Goal: Information Seeking & Learning: Learn about a topic

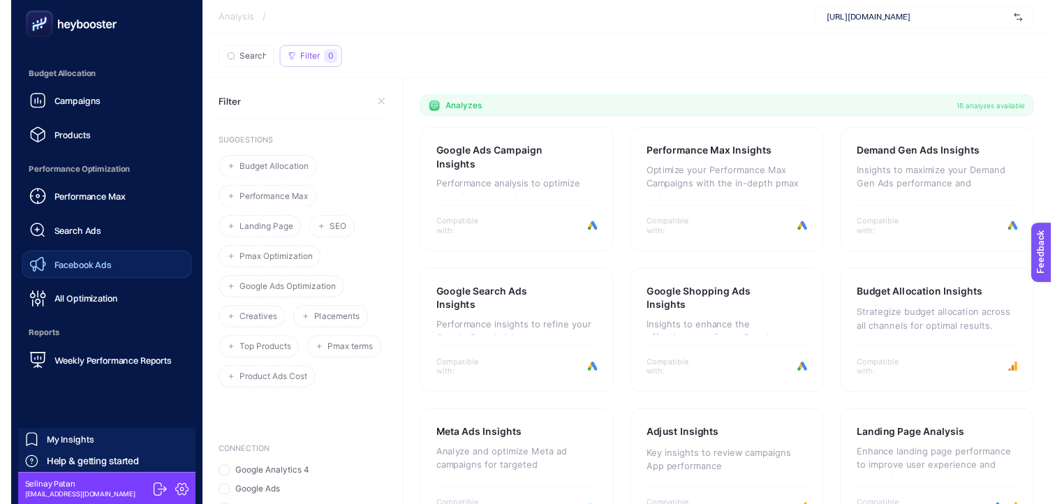
scroll to position [128, 0]
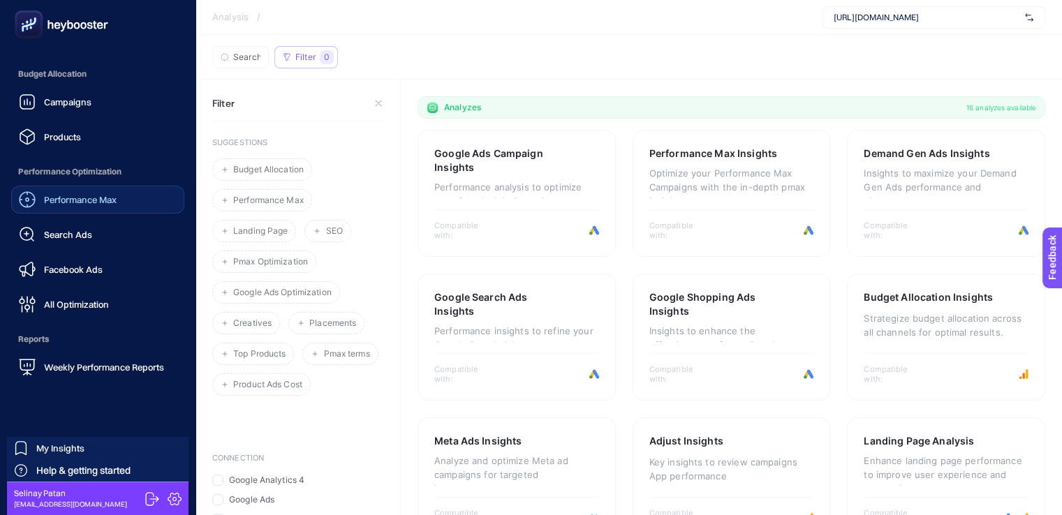
click at [117, 212] on link "Performance Max" at bounding box center [97, 200] width 173 height 28
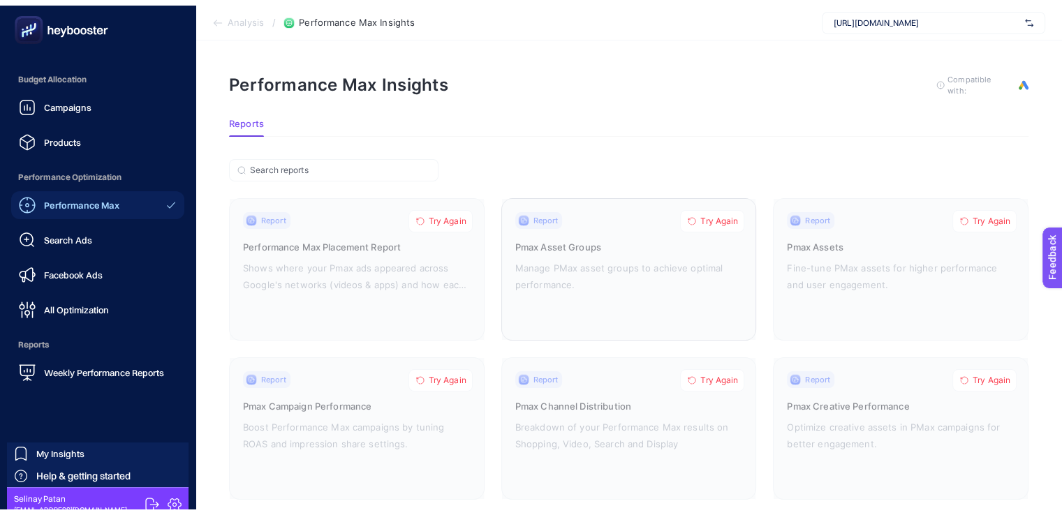
scroll to position [55, 0]
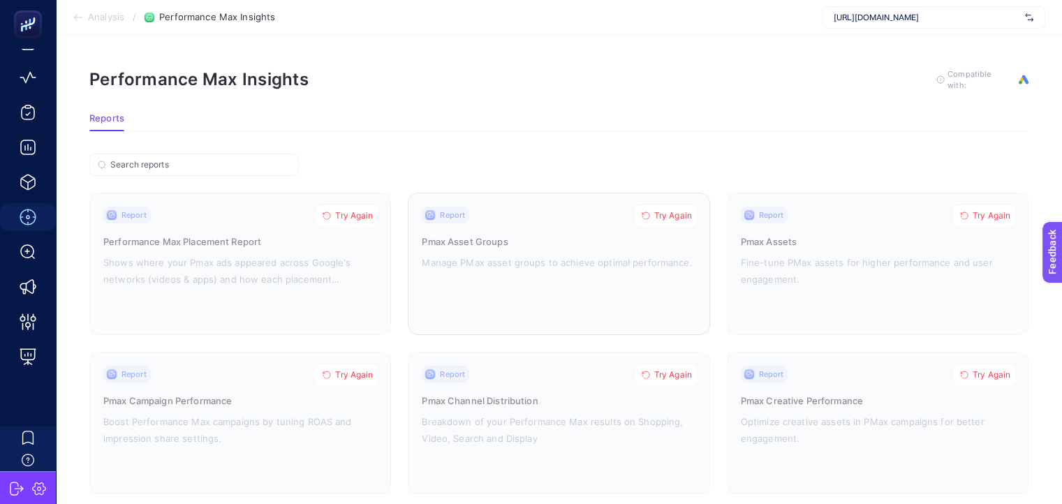
click at [510, 246] on div at bounding box center [558, 263] width 300 height 141
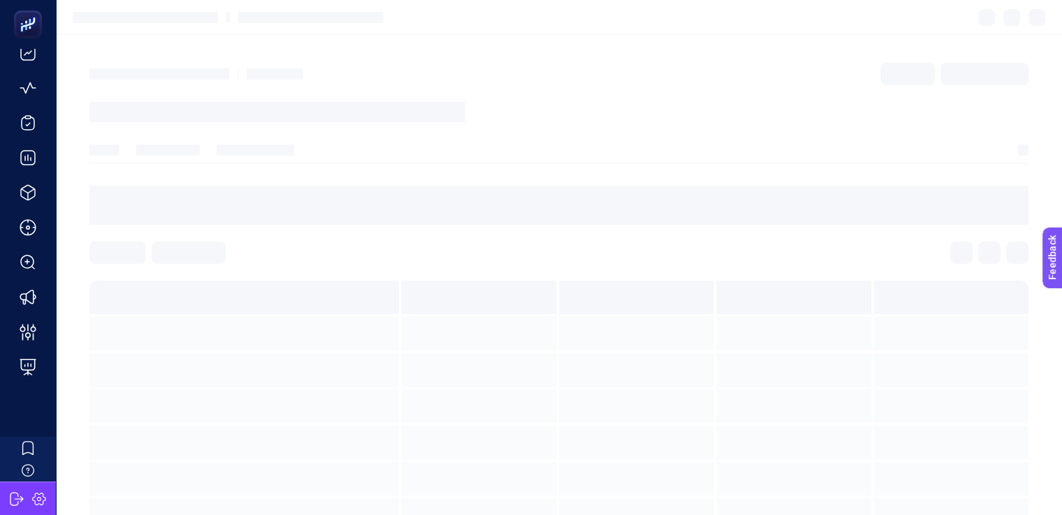
scroll to position [45, 0]
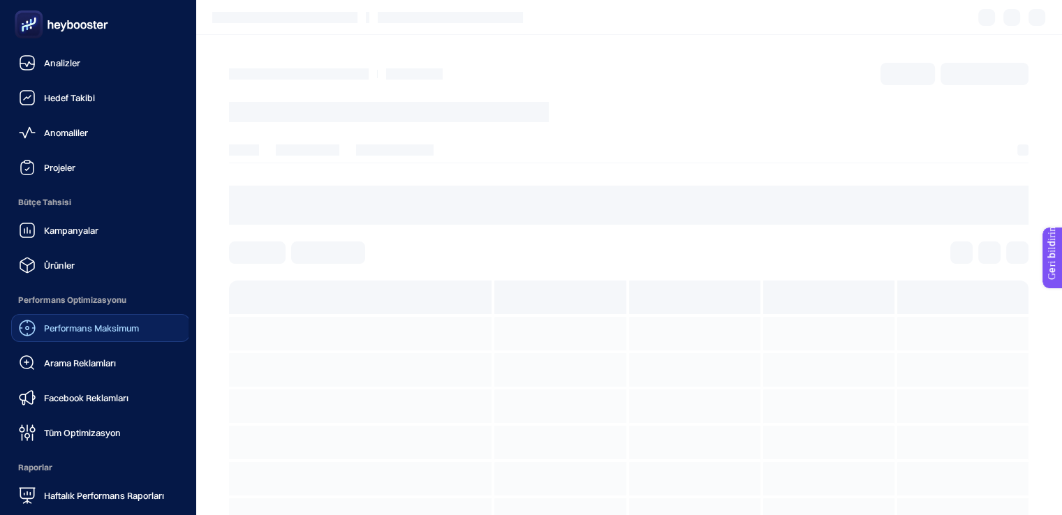
click at [95, 331] on font "Performans Maksimum" at bounding box center [91, 327] width 95 height 11
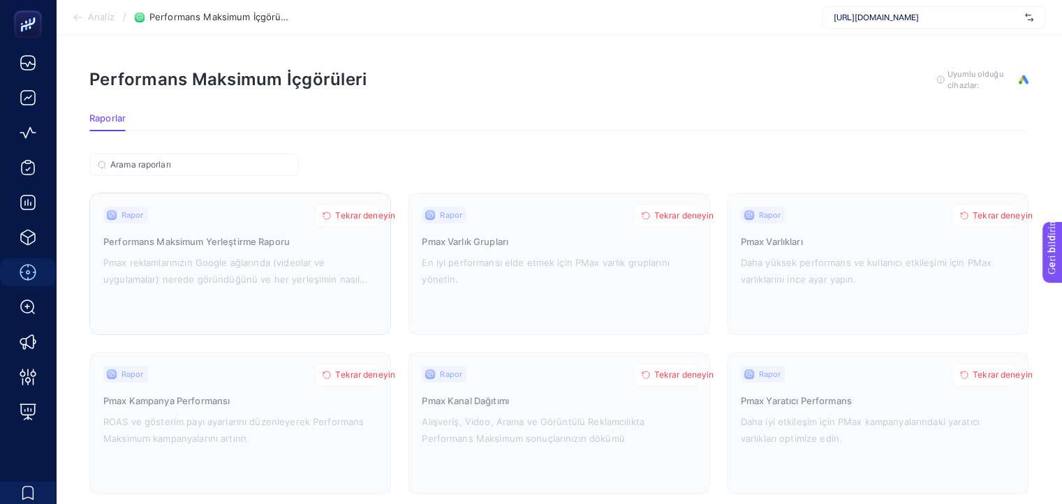
click at [327, 216] on icon "button" at bounding box center [326, 216] width 8 height 8
click at [657, 214] on font "Tekrar deneyin" at bounding box center [684, 215] width 60 height 10
click at [979, 216] on font "Tekrar deneyin" at bounding box center [1002, 215] width 60 height 10
click at [715, 77] on div "Performance Max Insights To get quality results from this analysis, we recommen…" at bounding box center [558, 79] width 939 height 22
click at [896, 21] on span "[URL][DOMAIN_NAME]" at bounding box center [926, 17] width 186 height 11
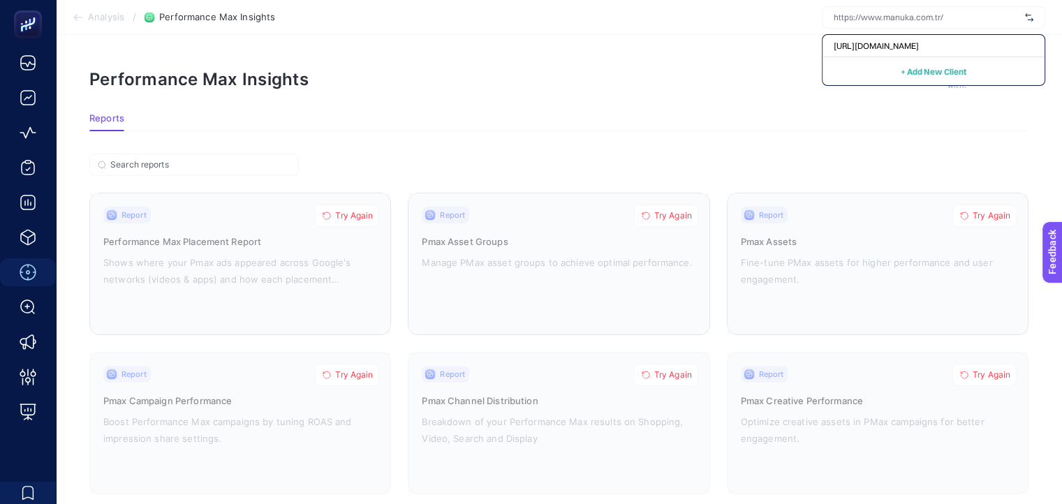
click at [762, 60] on article "Performance Max Insights To get quality results from this analysis, we recommen…" at bounding box center [559, 361] width 1006 height 652
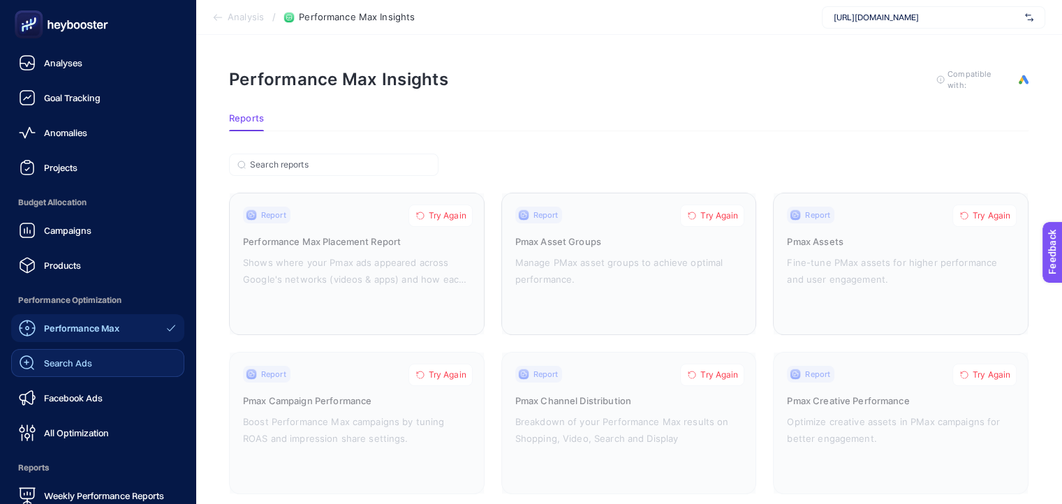
click at [45, 361] on span "Search Ads" at bounding box center [68, 362] width 48 height 11
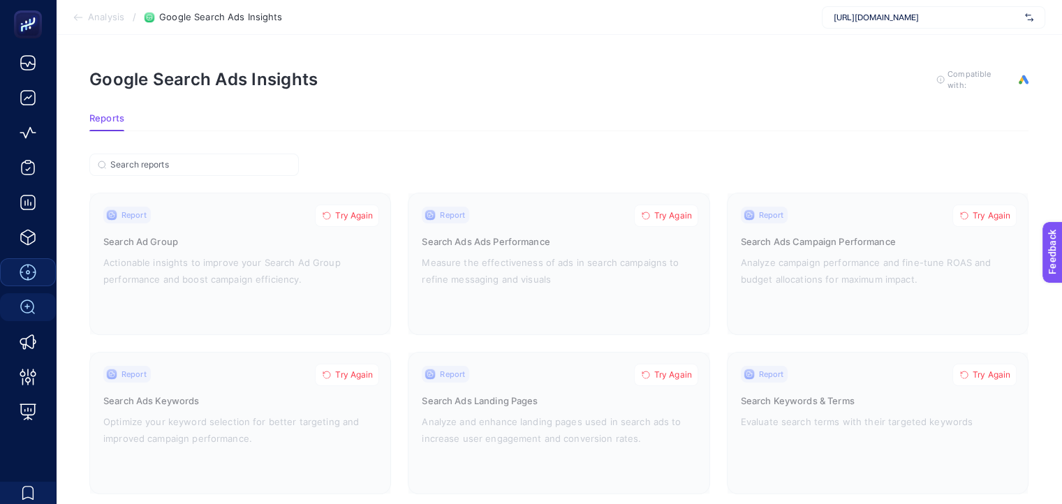
drag, startPoint x: 1036, startPoint y: 110, endPoint x: 1132, endPoint y: 112, distance: 95.6
click at [1062, 112] on html "Analysis / Google Search Ads Insights [URL][DOMAIN_NAME] Google Search Ads Insi…" at bounding box center [531, 252] width 1062 height 504
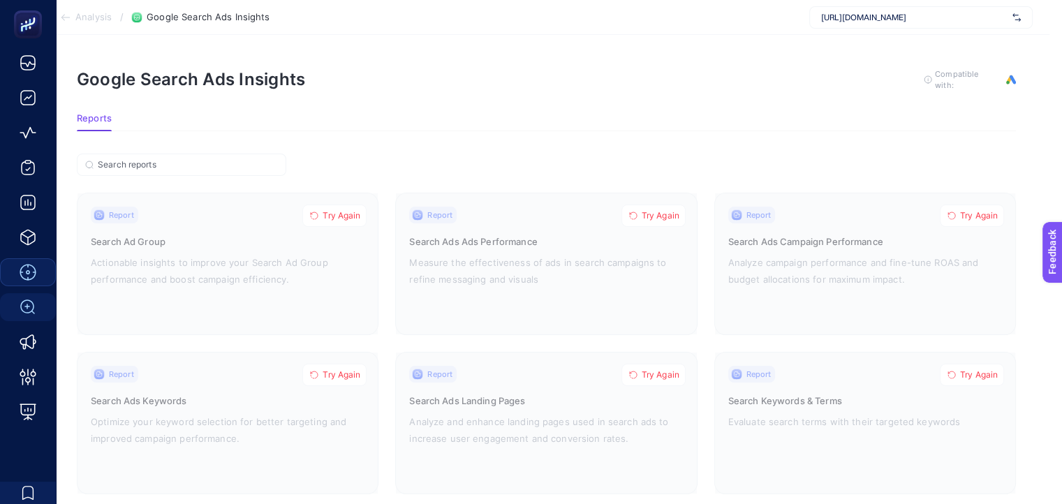
click at [717, 71] on div "Google Search Ads Insights To get quality results from this analysis, we recomm…" at bounding box center [546, 79] width 939 height 22
click at [545, 115] on section "Reports" at bounding box center [546, 122] width 939 height 18
